Goal: Task Accomplishment & Management: Manage account settings

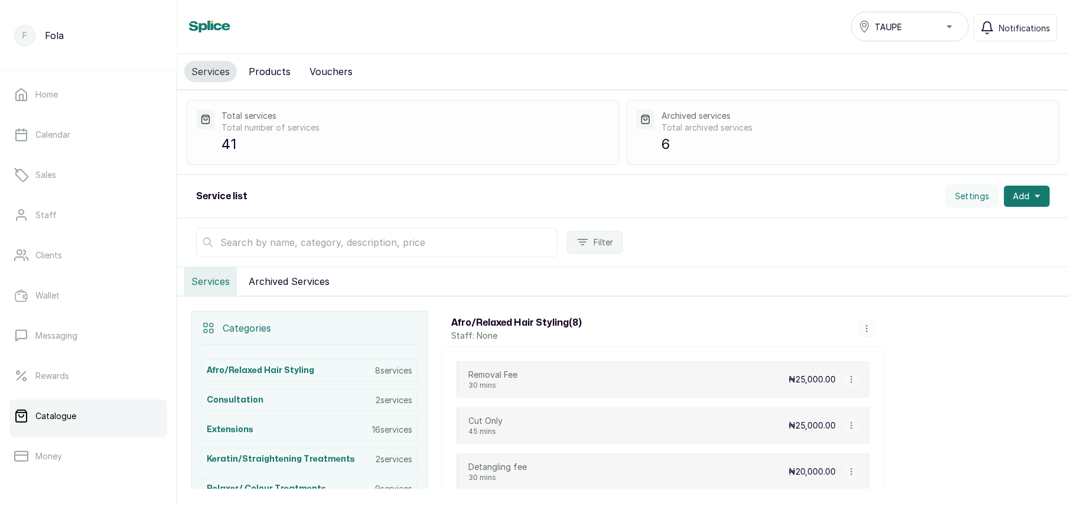
click at [276, 280] on button "Archived Services" at bounding box center [289, 281] width 95 height 28
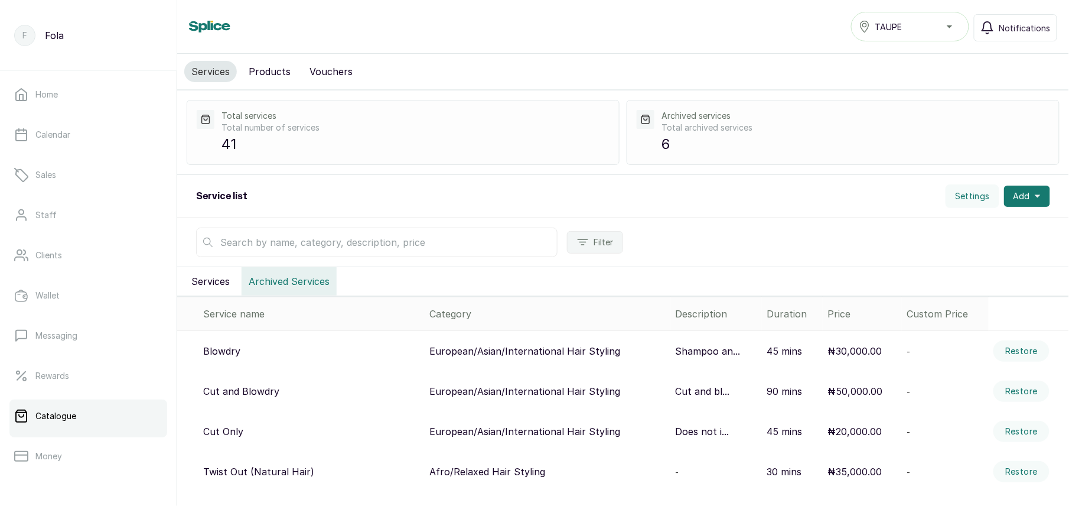
click at [216, 278] on button "Services" at bounding box center [210, 281] width 53 height 28
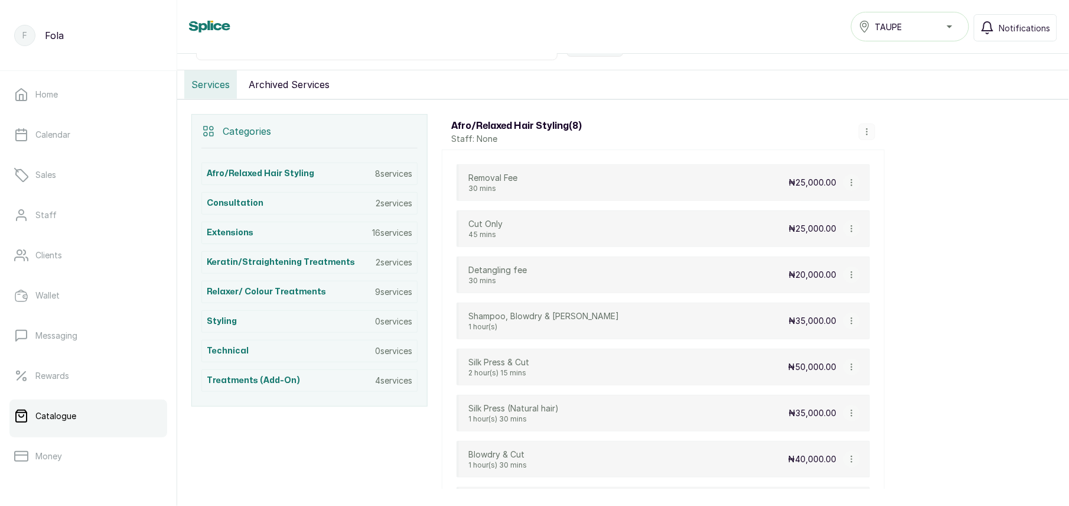
scroll to position [191, 0]
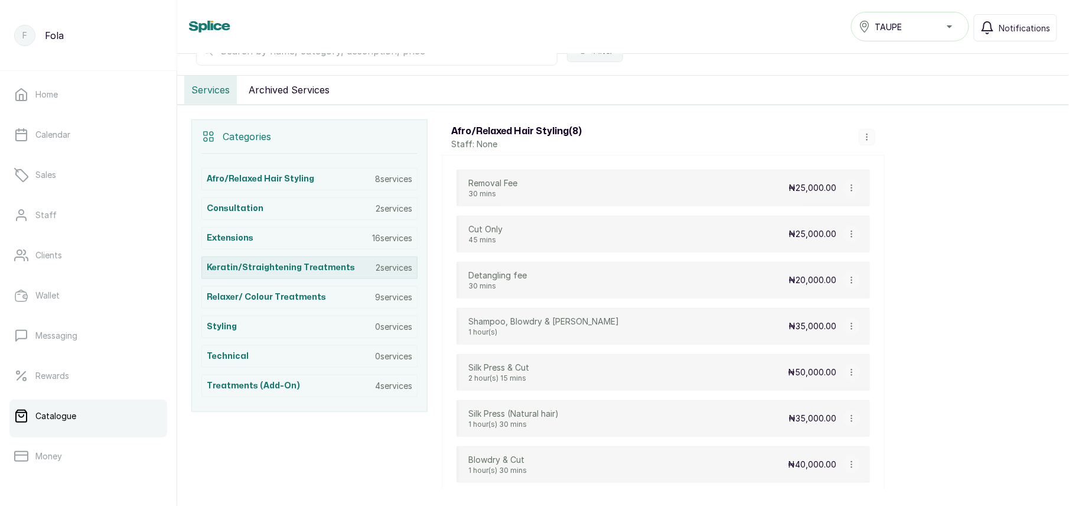
click at [271, 269] on h3 "Keratin/Straightening Treatments" at bounding box center [281, 268] width 148 height 12
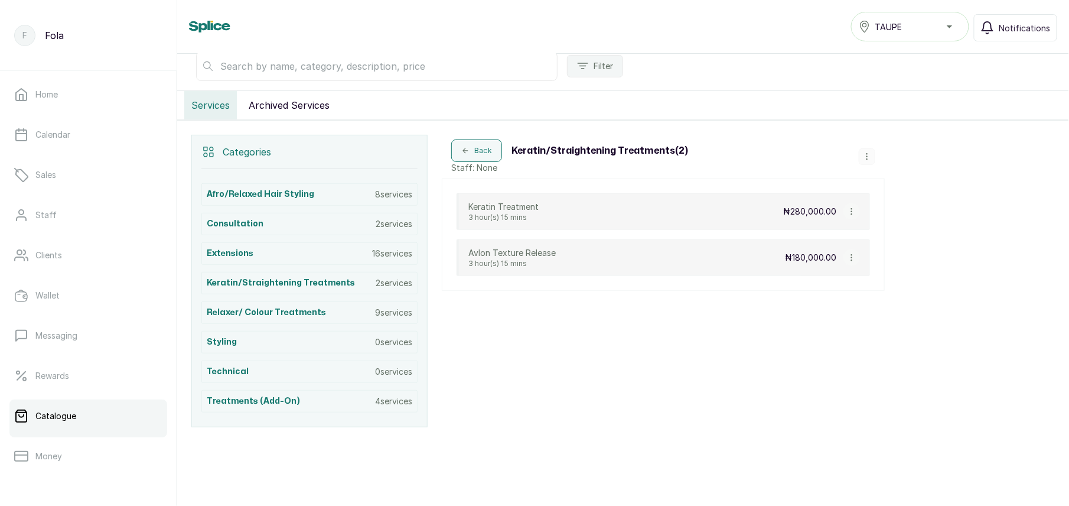
click at [849, 255] on icon "button" at bounding box center [852, 257] width 8 height 8
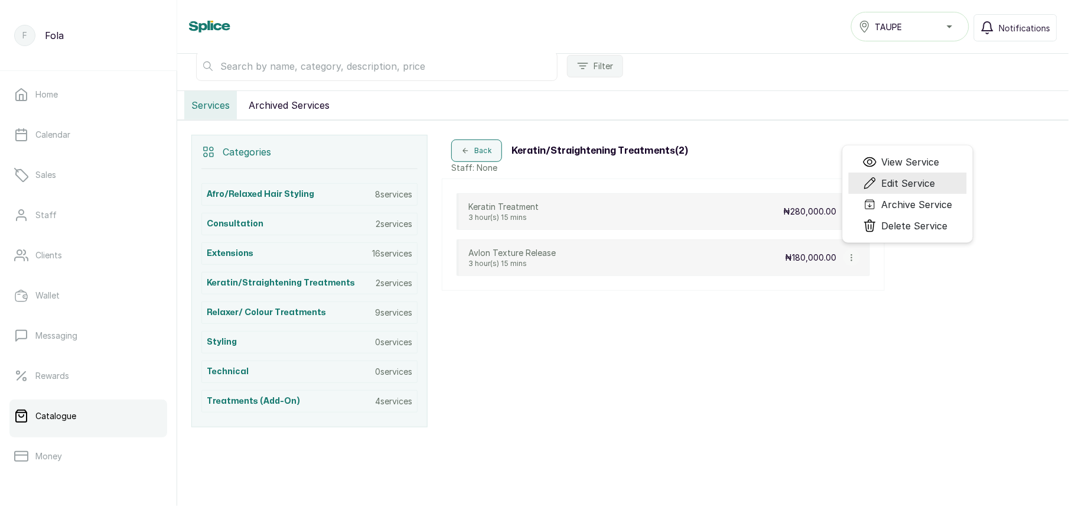
click at [912, 186] on span "Edit Service" at bounding box center [909, 183] width 54 height 14
select select "starting_at"
select select "percentage"
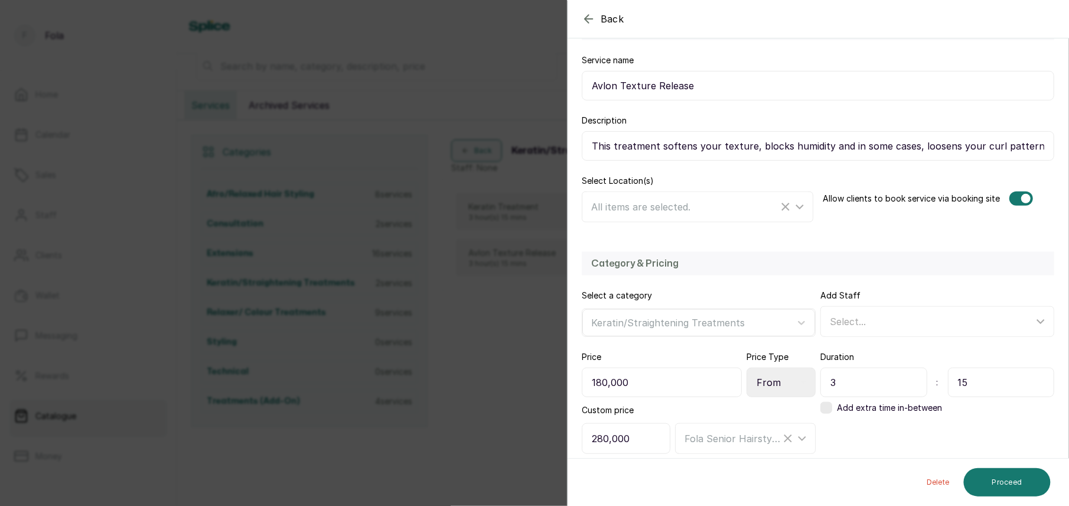
scroll to position [134, 0]
click at [887, 317] on div "Select..." at bounding box center [932, 320] width 204 height 14
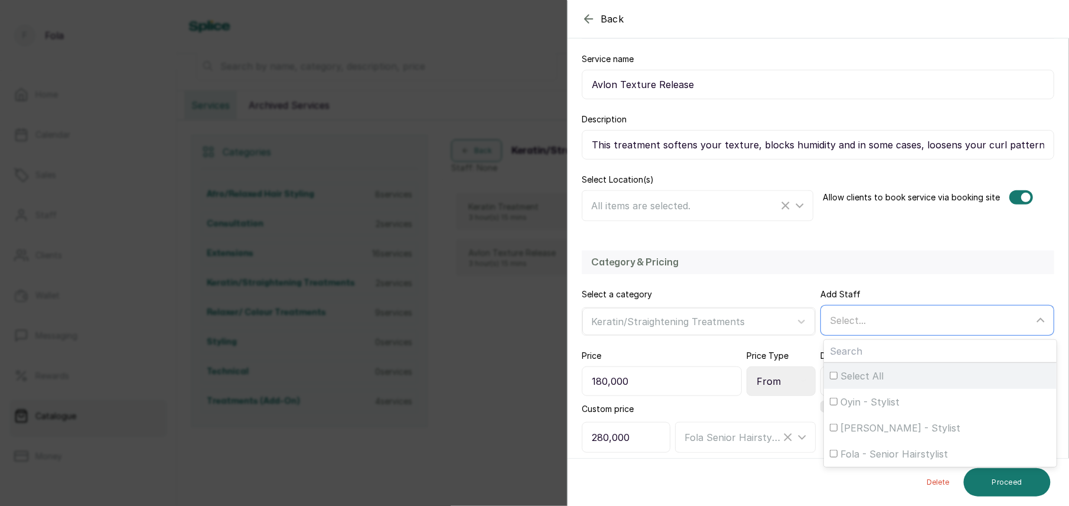
click at [830, 383] on div "Select All" at bounding box center [940, 376] width 221 height 14
click at [830, 379] on input "Select All" at bounding box center [834, 376] width 8 height 8
checkbox input "true"
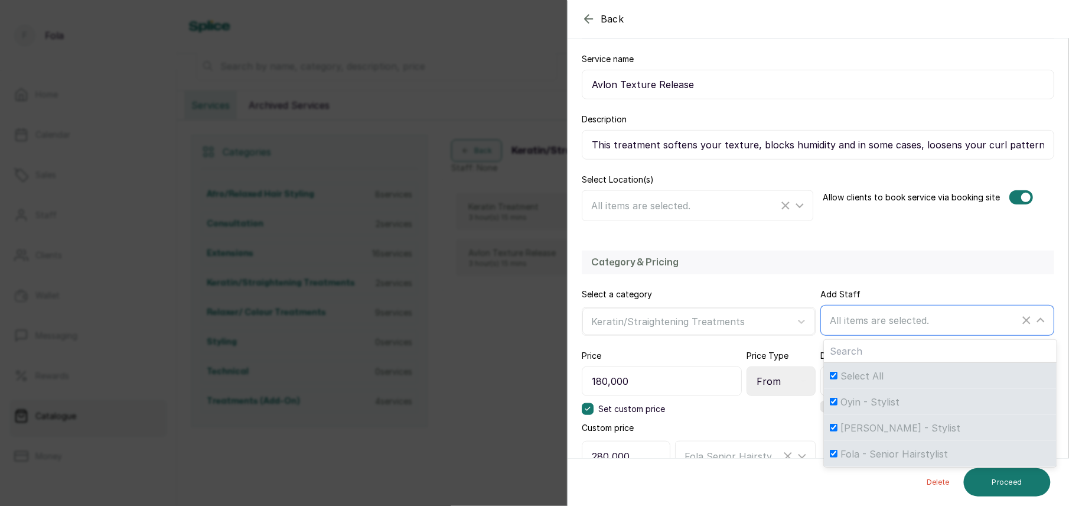
click at [832, 456] on div "Fola - Senior Hairstylist" at bounding box center [940, 454] width 221 height 14
click at [832, 456] on input "Fola - Senior Hairstylist" at bounding box center [834, 454] width 8 height 8
checkbox input "false"
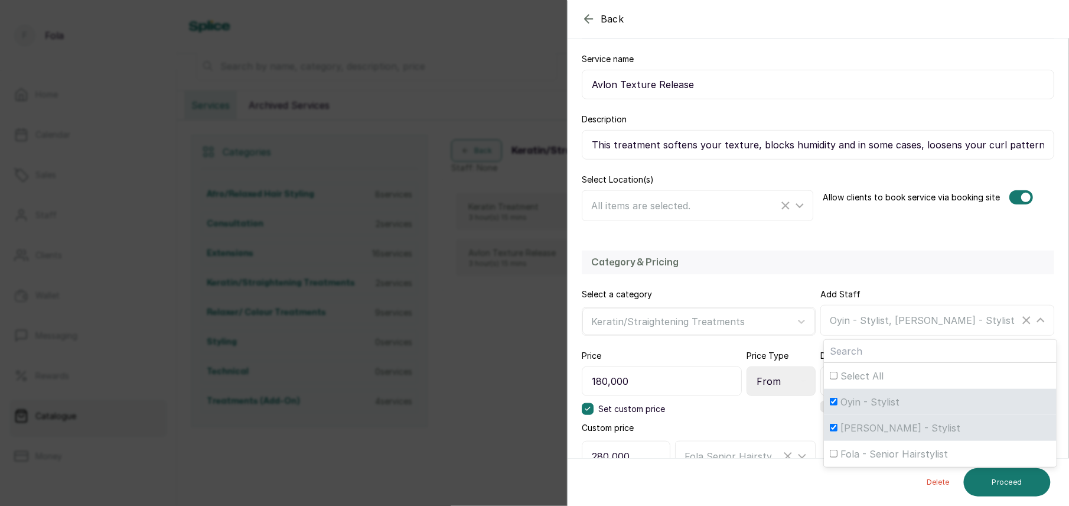
click at [601, 386] on input "180,000" at bounding box center [662, 381] width 160 height 30
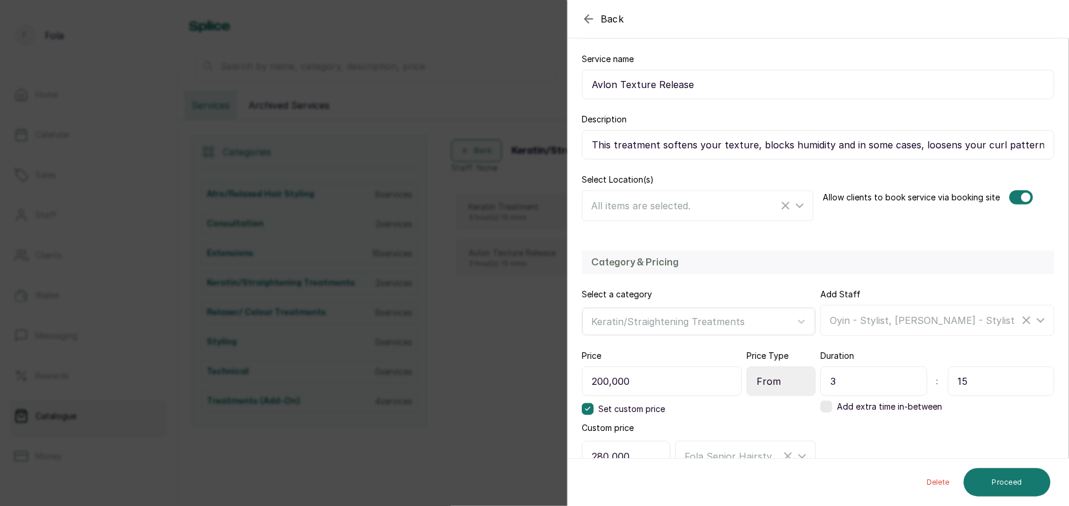
type input "200,000"
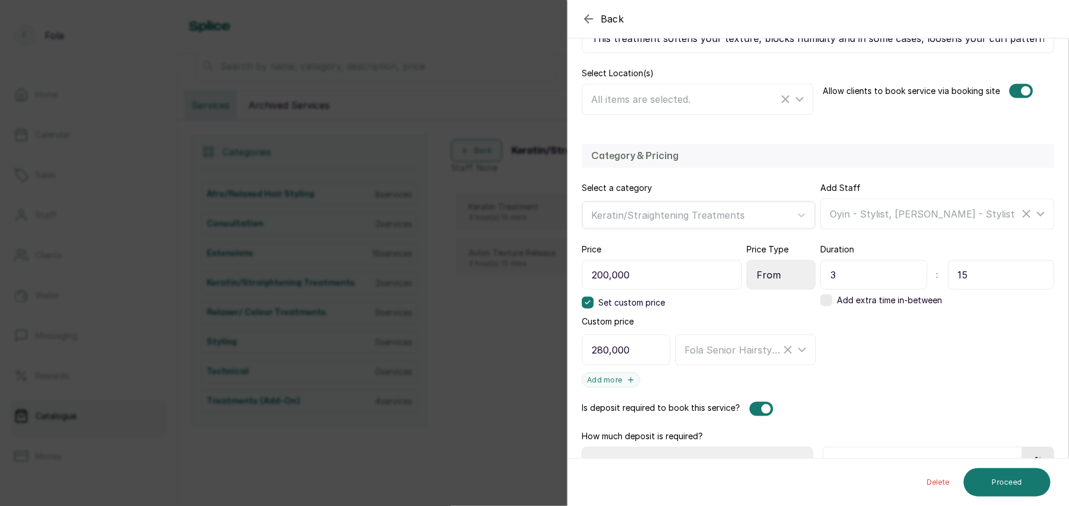
scroll to position [274, 0]
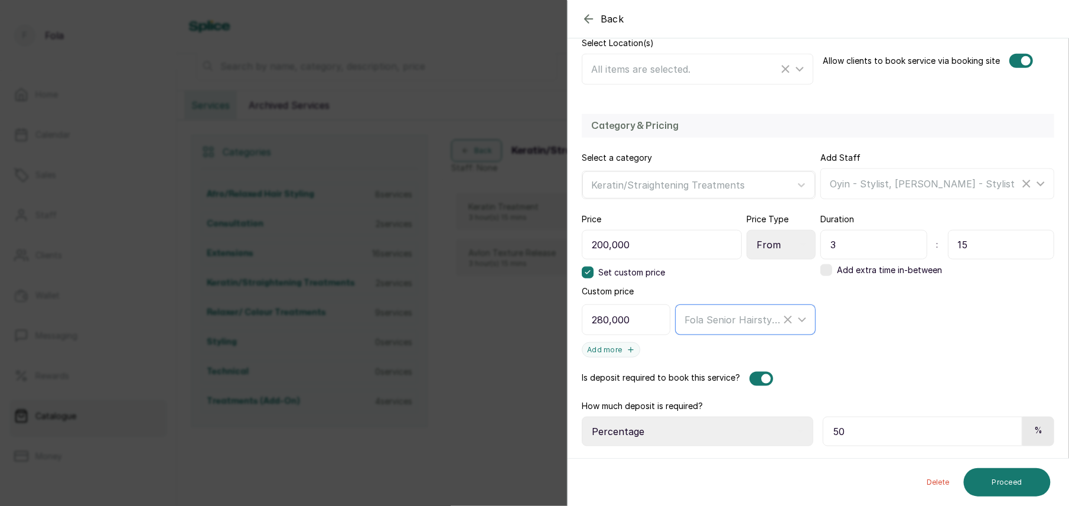
click at [781, 315] on icon "Clear Selected" at bounding box center [788, 320] width 14 height 14
click at [1008, 483] on button "Proceed" at bounding box center [1007, 482] width 87 height 28
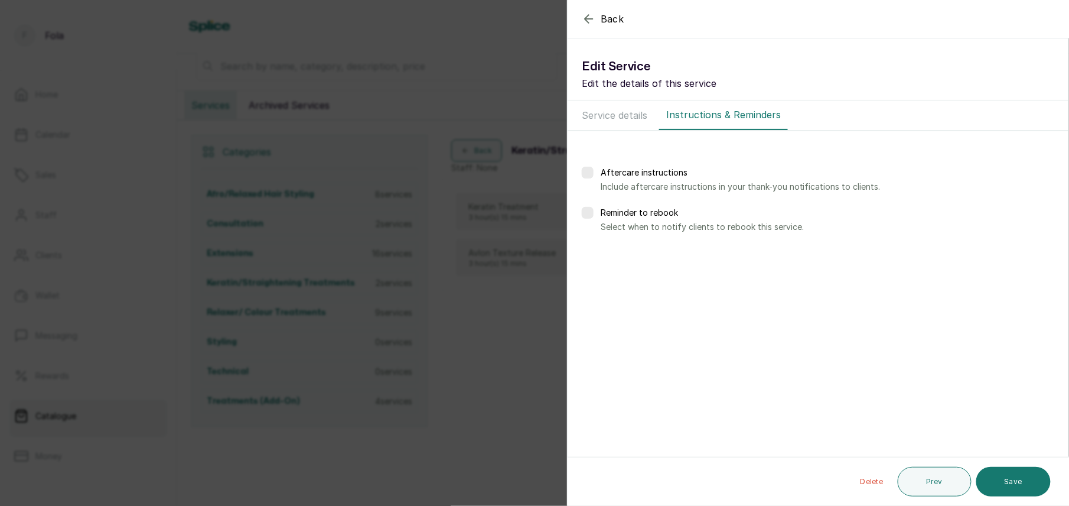
scroll to position [0, 0]
click at [1005, 481] on button "Save" at bounding box center [1014, 482] width 74 height 30
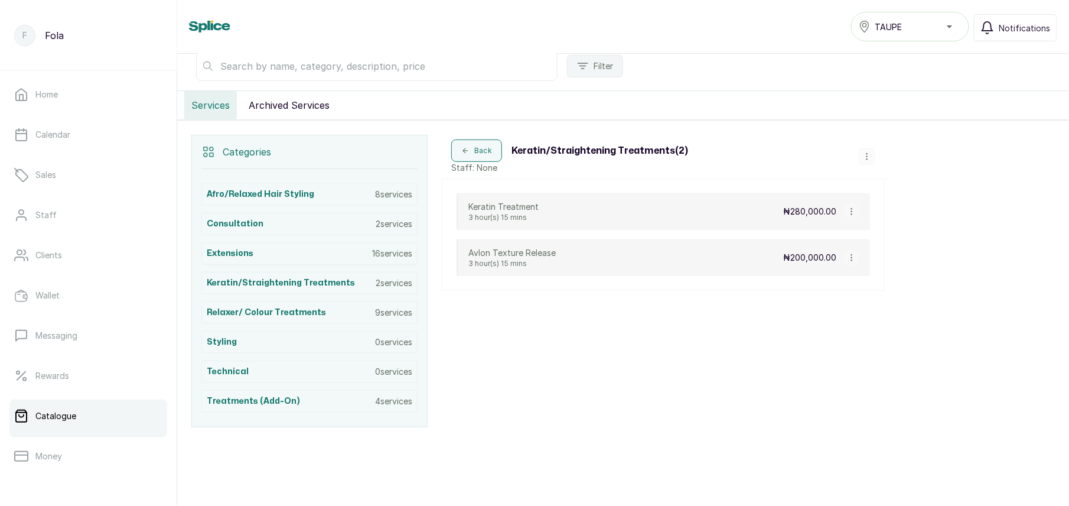
click at [852, 214] on button "button" at bounding box center [852, 211] width 17 height 17
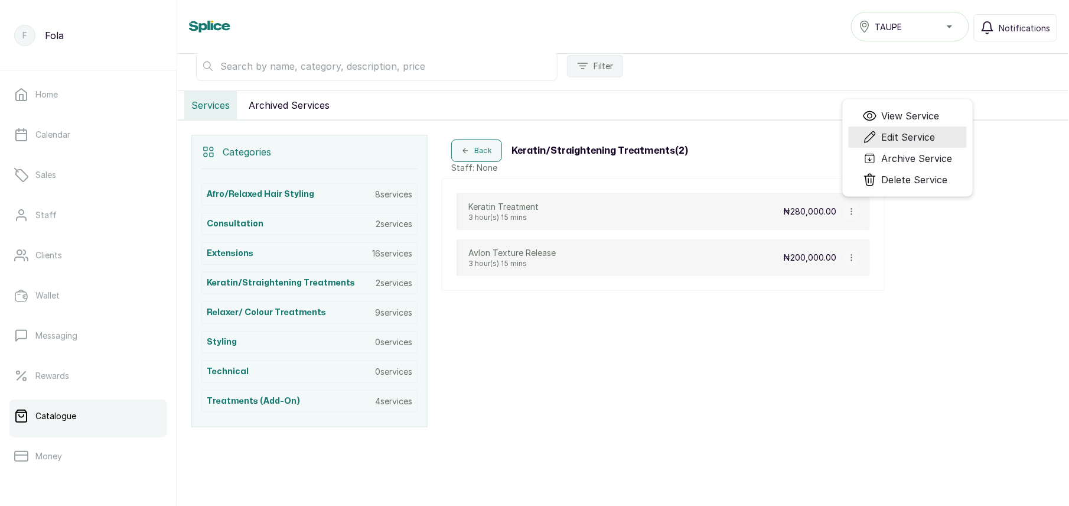
click at [890, 142] on span "Edit Service" at bounding box center [909, 137] width 54 height 14
select select "starting_at"
select select "percentage"
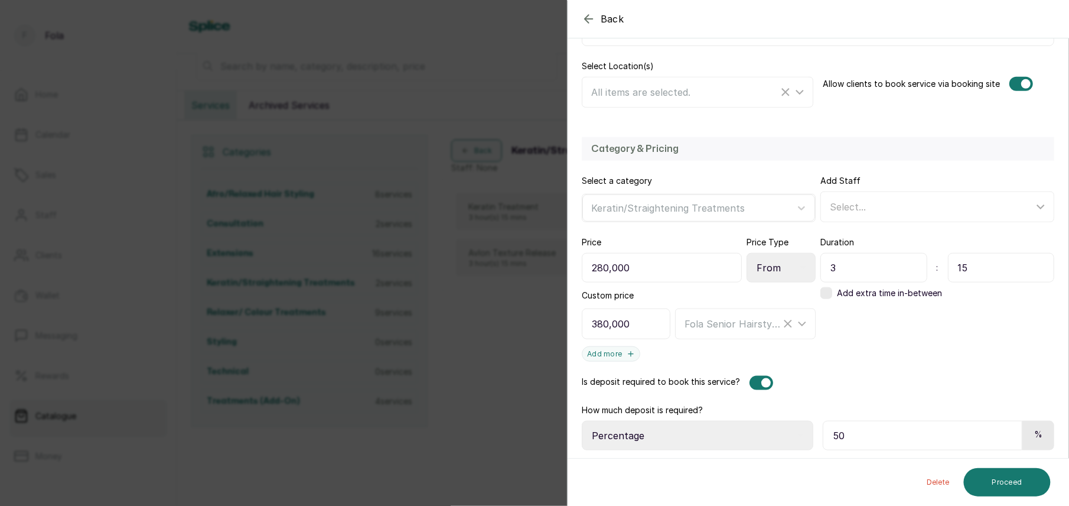
scroll to position [255, 0]
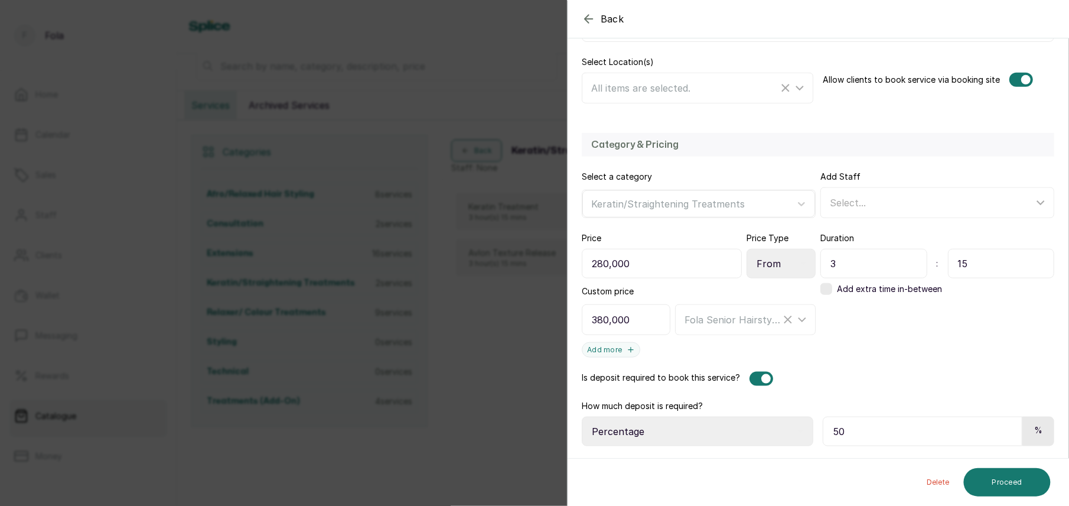
click at [605, 263] on input "280,000" at bounding box center [662, 264] width 160 height 30
type input "300,000"
click at [785, 320] on line "Clear Selected" at bounding box center [788, 319] width 7 height 7
click at [892, 201] on div "Select..." at bounding box center [932, 203] width 204 height 14
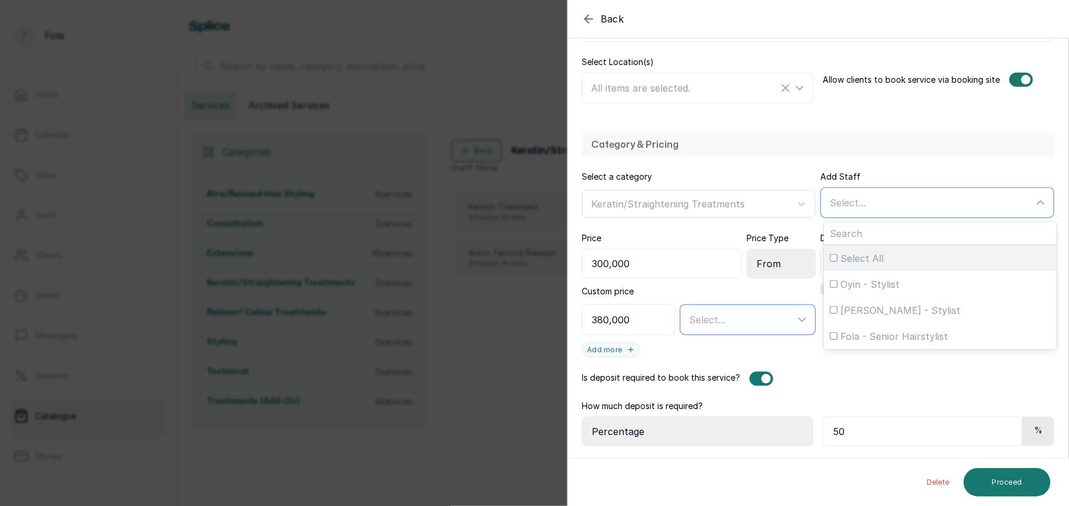
click at [830, 254] on input "Select All" at bounding box center [834, 258] width 8 height 8
checkbox input "true"
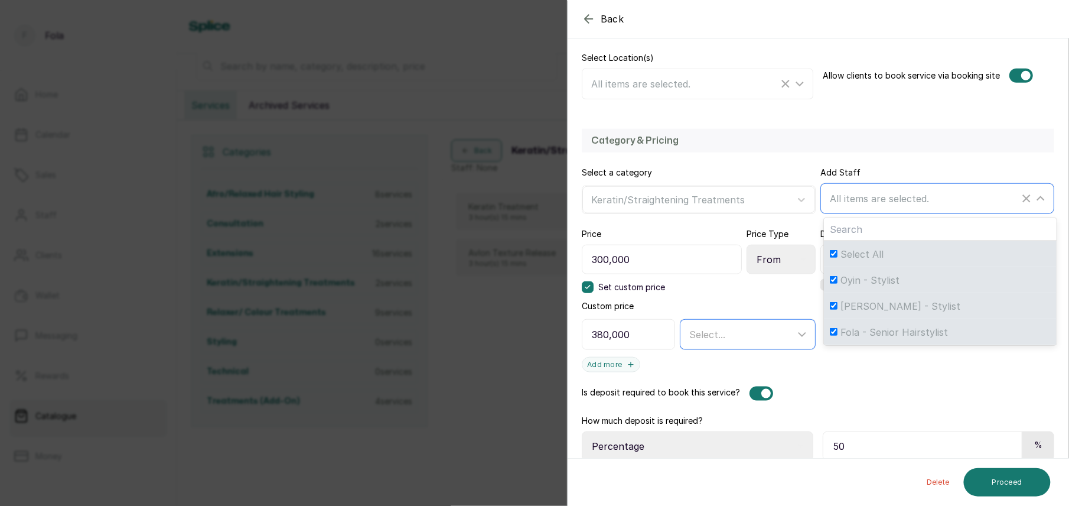
click at [830, 334] on input "Fola - Senior Hairstylist" at bounding box center [834, 332] width 8 height 8
checkbox input "false"
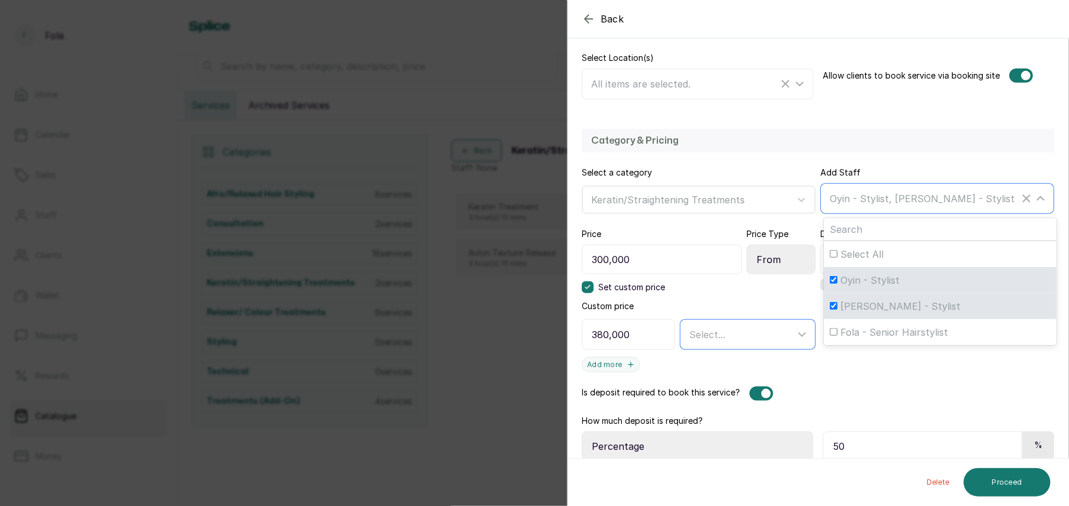
scroll to position [274, 0]
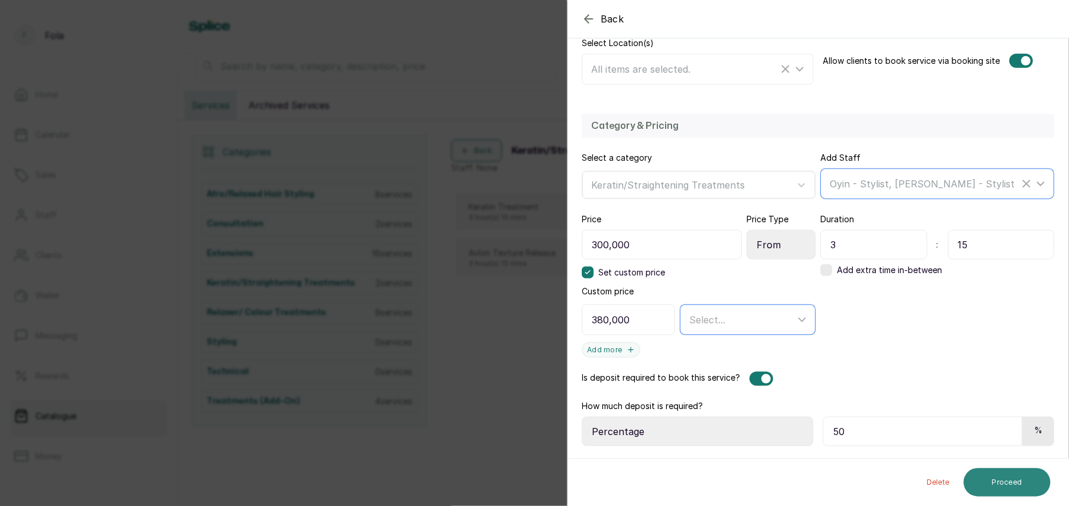
click at [998, 479] on button "Proceed" at bounding box center [1007, 482] width 87 height 28
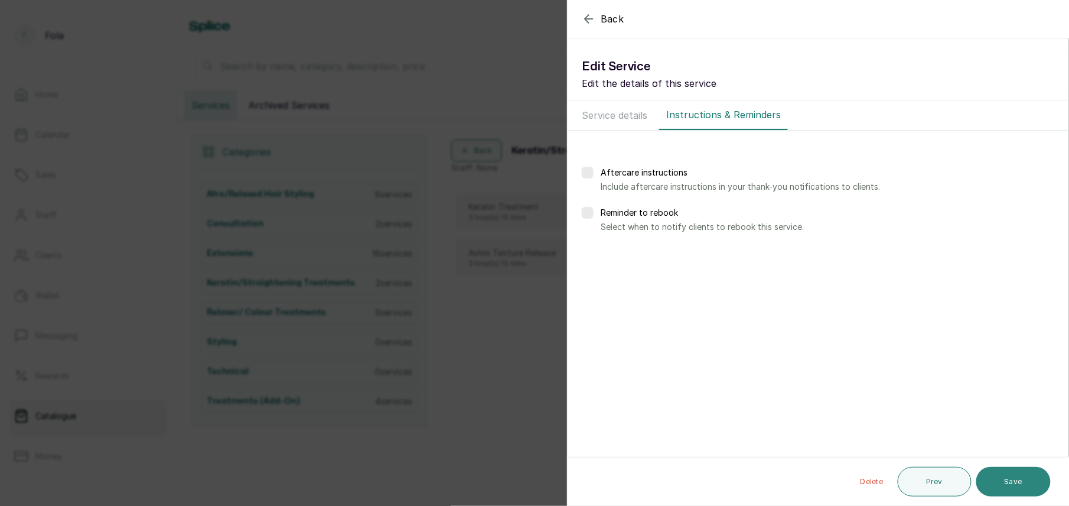
click at [1012, 478] on button "Save" at bounding box center [1014, 482] width 74 height 30
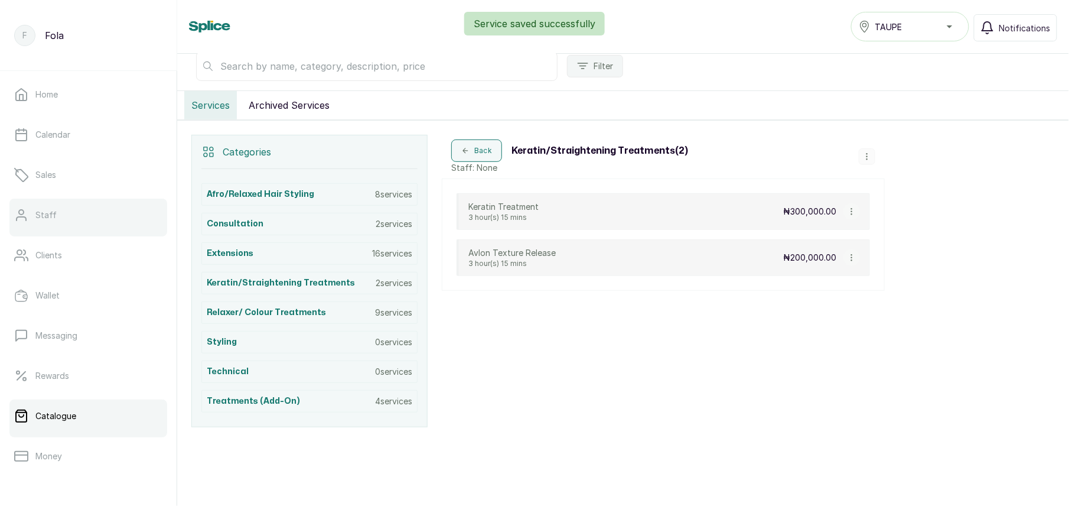
click at [52, 210] on p "Staff" at bounding box center [45, 215] width 21 height 12
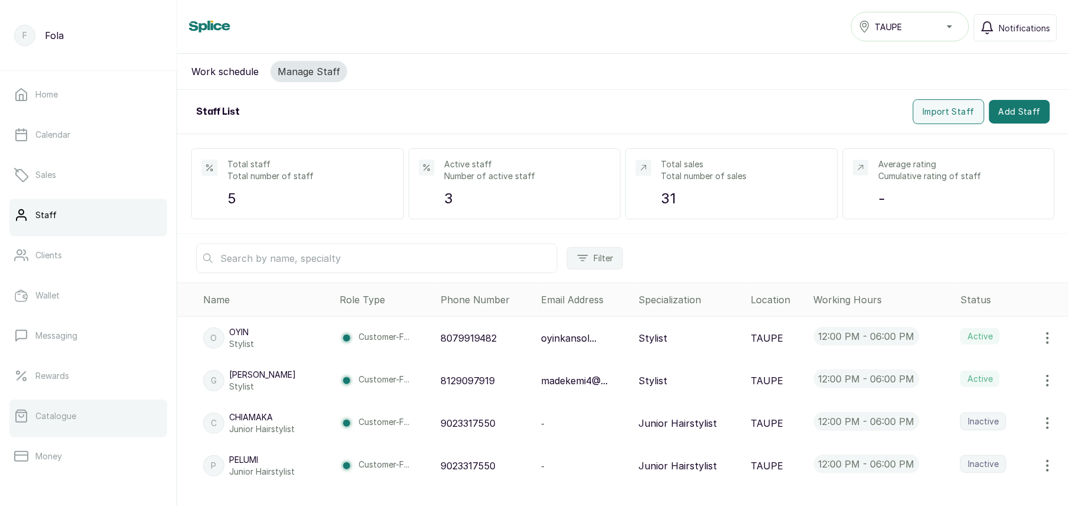
click at [48, 419] on p "Catalogue" at bounding box center [55, 416] width 41 height 12
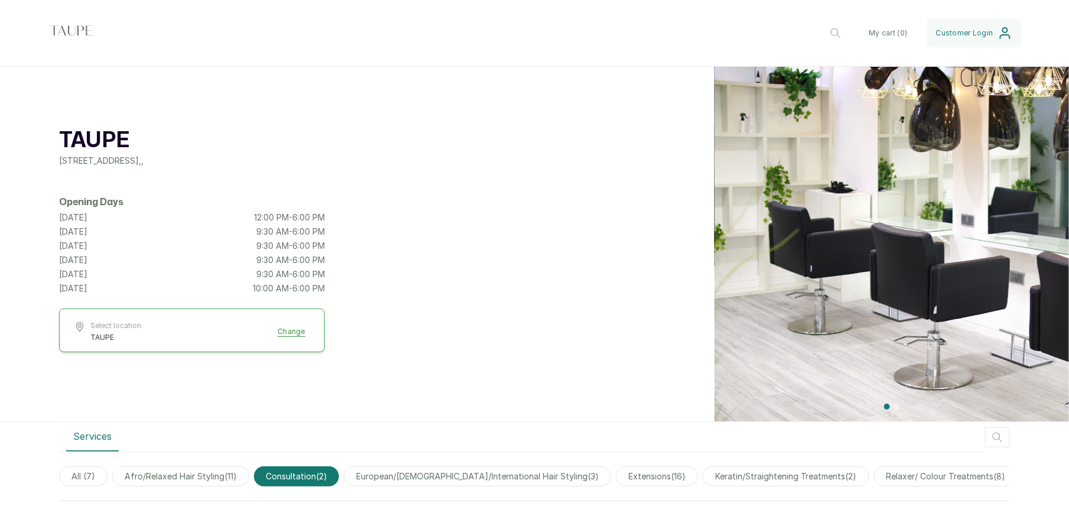
scroll to position [0, 84]
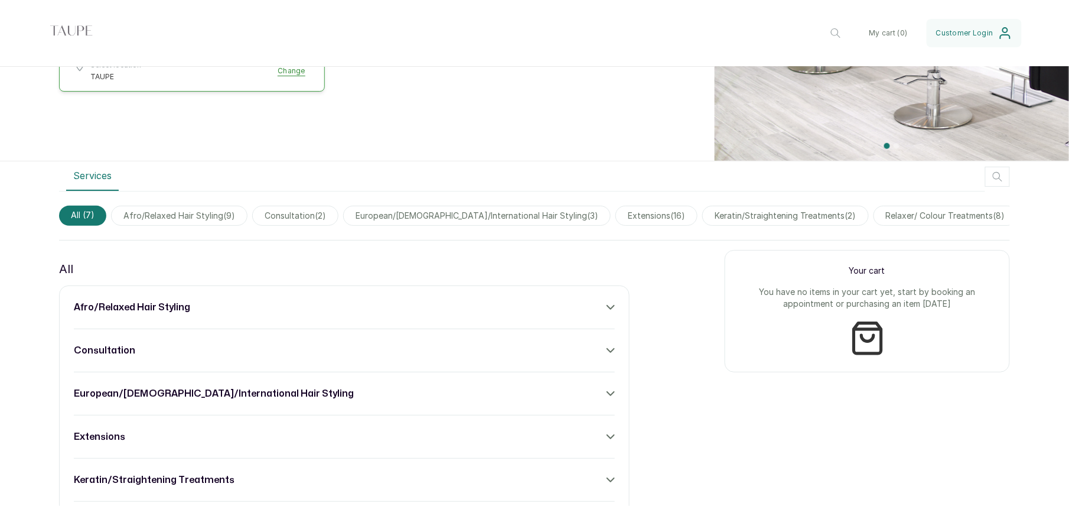
scroll to position [0, 83]
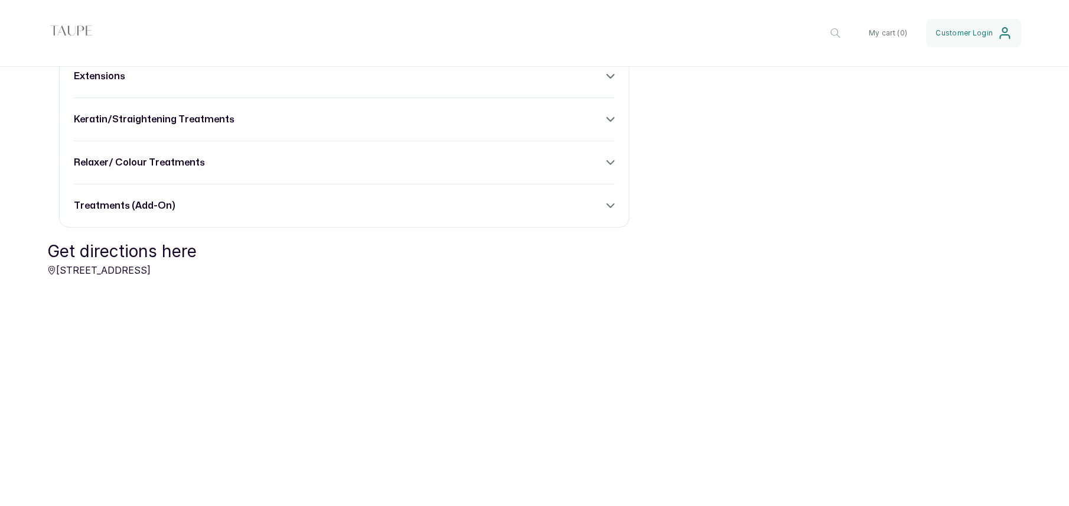
scroll to position [702, 0]
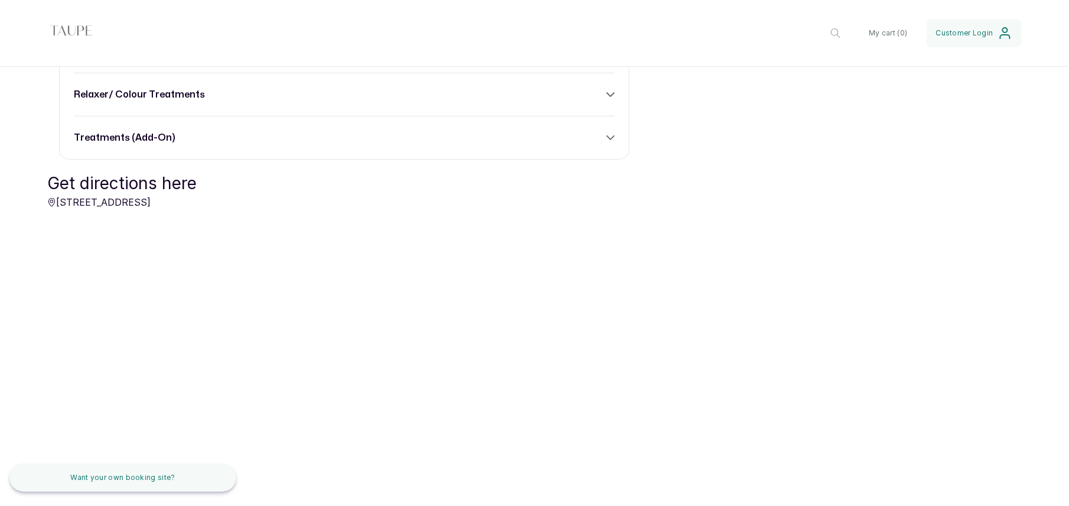
click at [268, 149] on div "afro/relaxed hair styling consultation european/asian/international hair stylin…" at bounding box center [344, 8] width 571 height 302
click at [187, 141] on div "treatments (add-on)" at bounding box center [344, 138] width 541 height 14
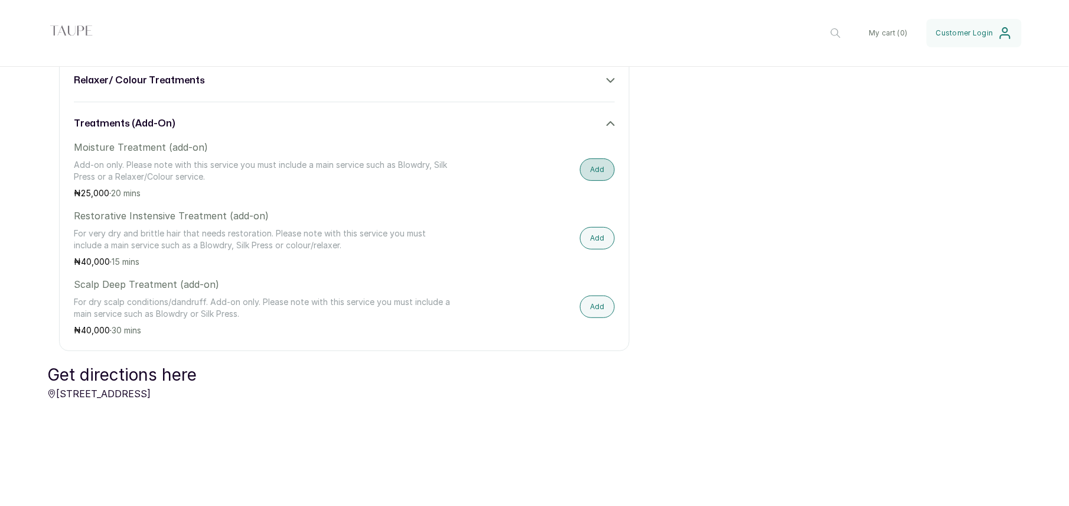
click at [596, 181] on button "Add" at bounding box center [597, 169] width 35 height 22
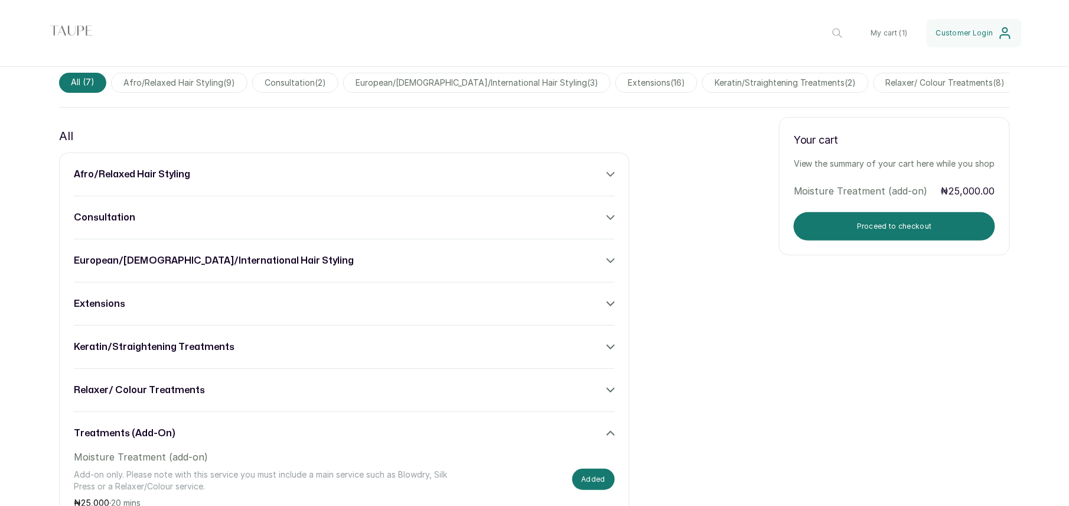
scroll to position [0, 0]
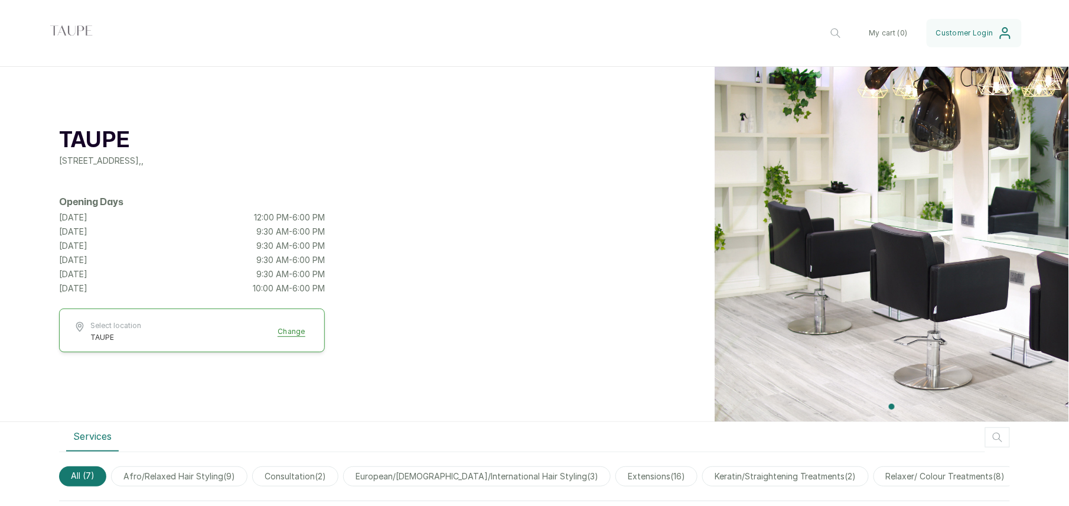
drag, startPoint x: 448, startPoint y: 480, endPoint x: 384, endPoint y: 389, distance: 111.6
click at [384, 389] on div "TAUPE 1st floor, 24 Bujumbura Street, Wuse, Abuja, Nigeria , , Opening Days Tue…" at bounding box center [534, 244] width 1069 height 355
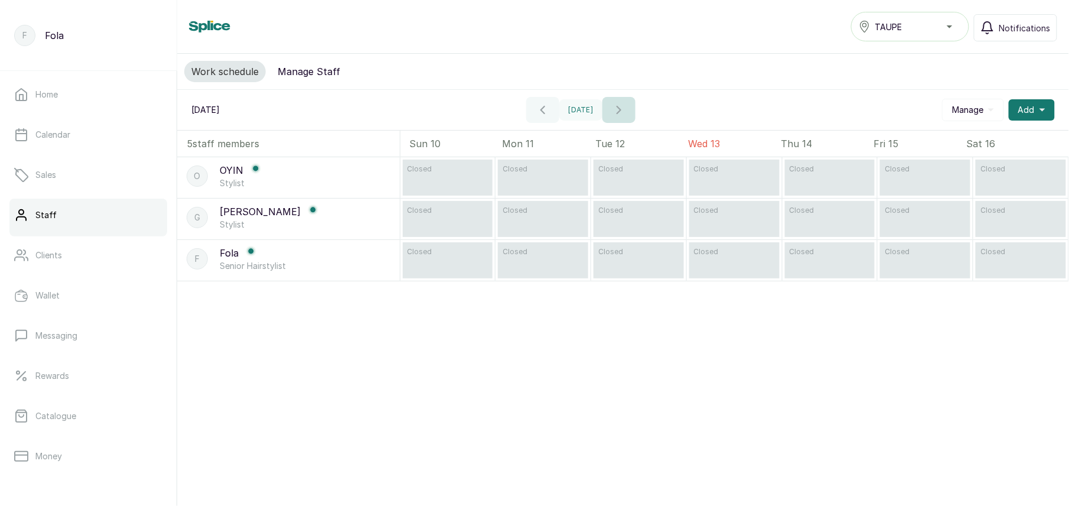
click at [632, 119] on button "button" at bounding box center [619, 110] width 33 height 26
click at [631, 118] on button "button" at bounding box center [619, 110] width 33 height 26
click at [634, 117] on button "button" at bounding box center [619, 110] width 33 height 26
click at [636, 118] on button "button" at bounding box center [619, 110] width 33 height 26
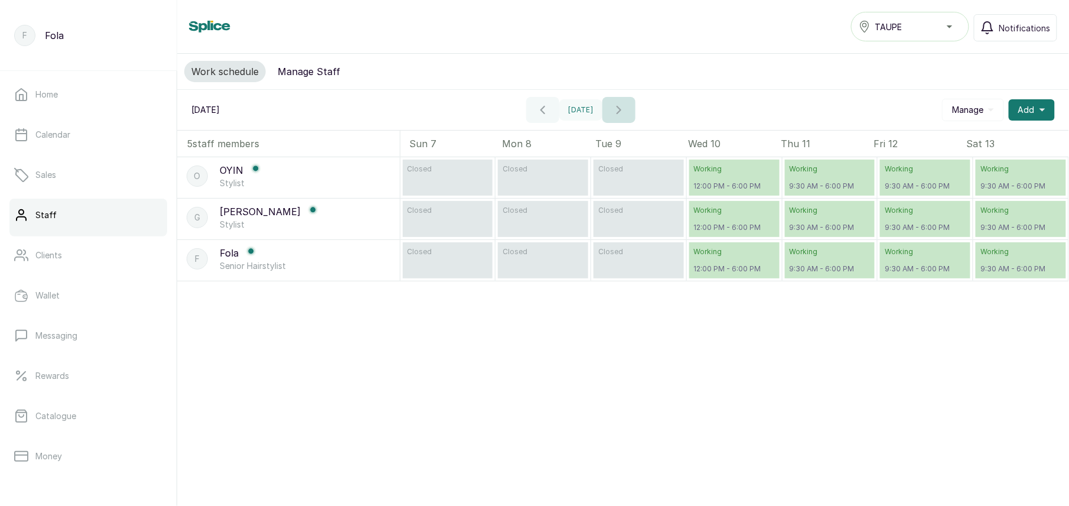
click at [624, 114] on icon "button" at bounding box center [619, 110] width 14 height 14
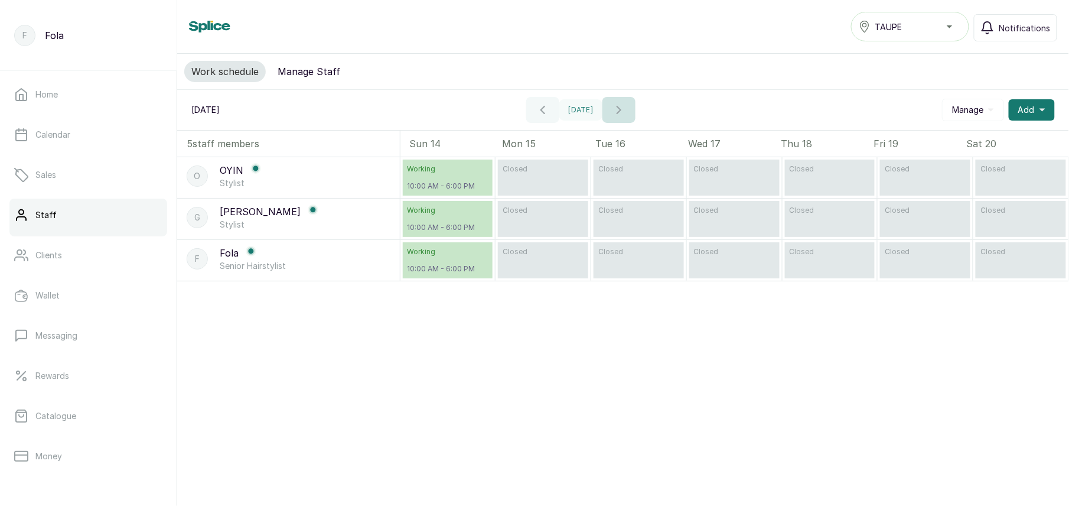
click at [621, 113] on icon "button" at bounding box center [619, 109] width 4 height 7
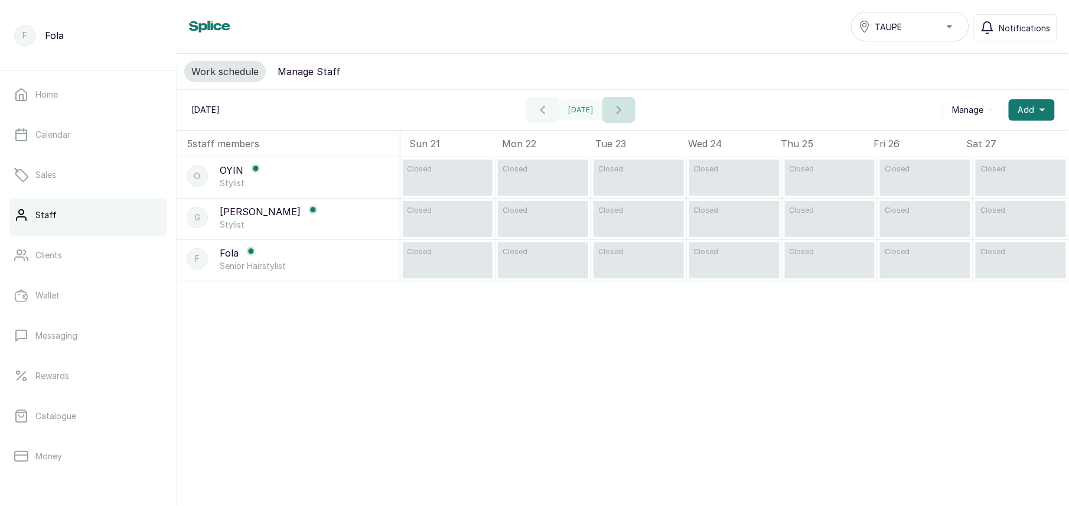
click at [621, 113] on icon "button" at bounding box center [619, 109] width 4 height 7
click at [622, 114] on icon "button" at bounding box center [619, 110] width 14 height 14
click at [542, 113] on icon "button" at bounding box center [543, 110] width 14 height 14
click at [542, 113] on button "button" at bounding box center [542, 110] width 33 height 26
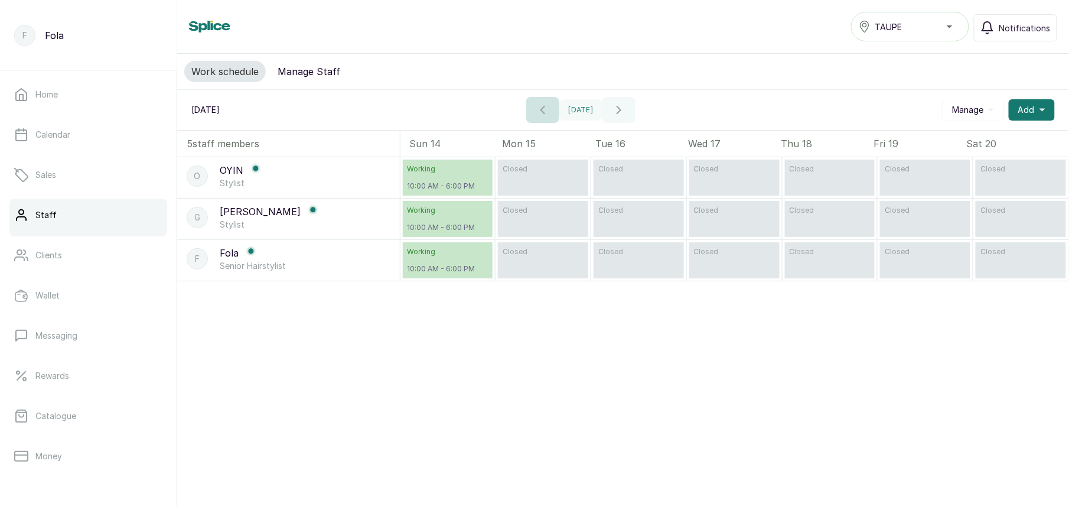
click at [542, 113] on icon "button" at bounding box center [543, 110] width 14 height 14
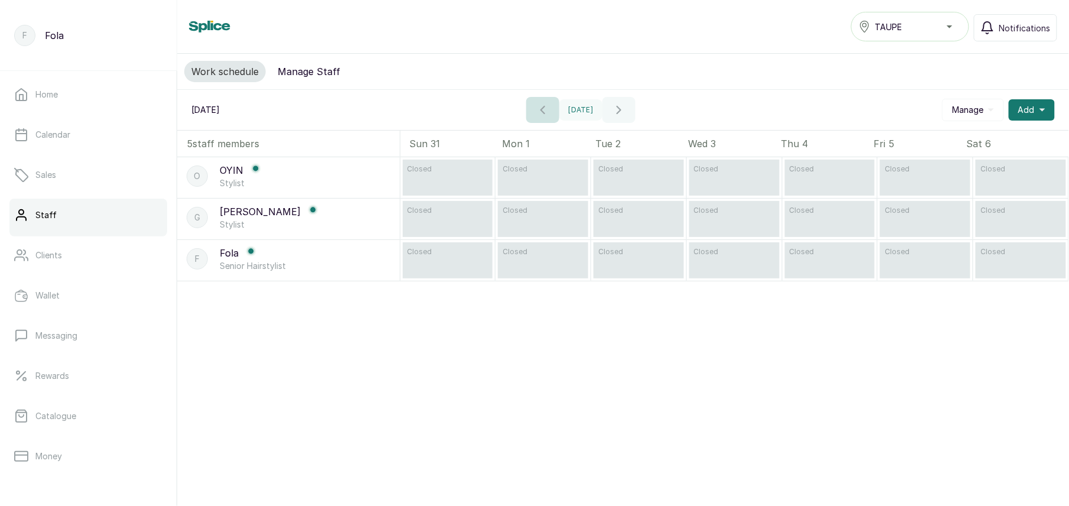
click at [542, 113] on icon "button" at bounding box center [543, 110] width 14 height 14
click at [542, 113] on button "button" at bounding box center [542, 110] width 33 height 26
click at [60, 91] on link "Home" at bounding box center [88, 94] width 158 height 33
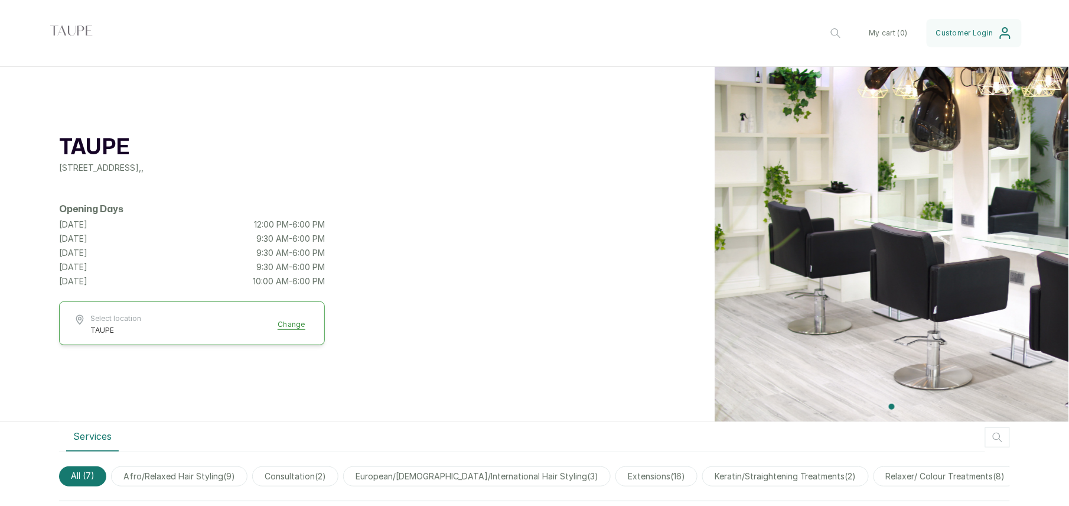
scroll to position [393, 0]
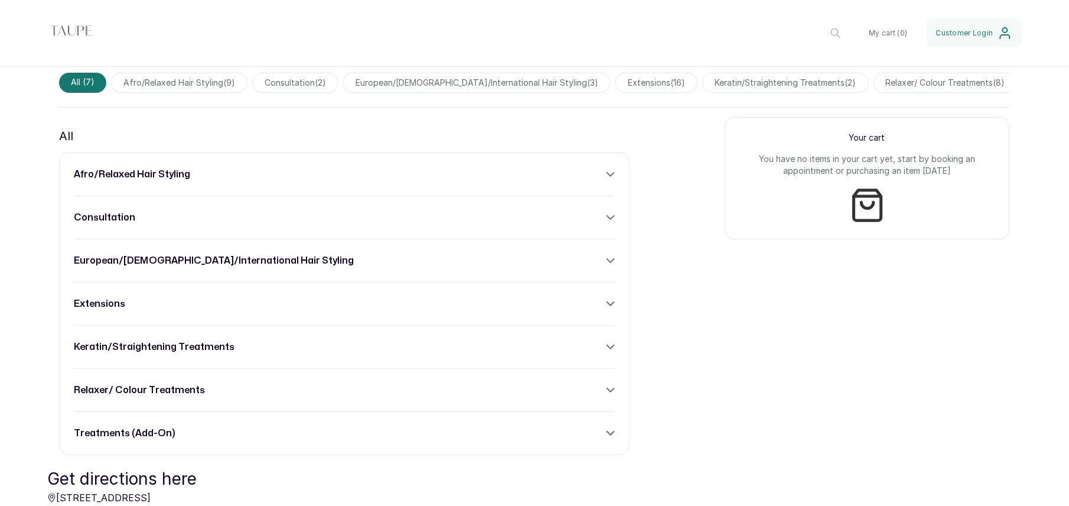
drag, startPoint x: 298, startPoint y: 279, endPoint x: 797, endPoint y: 307, distance: 499.4
click at [797, 307] on div "Your cart You have no items in your cart yet, start by booking an appointment o…" at bounding box center [867, 235] width 285 height 236
